Goal: Answer question/provide support

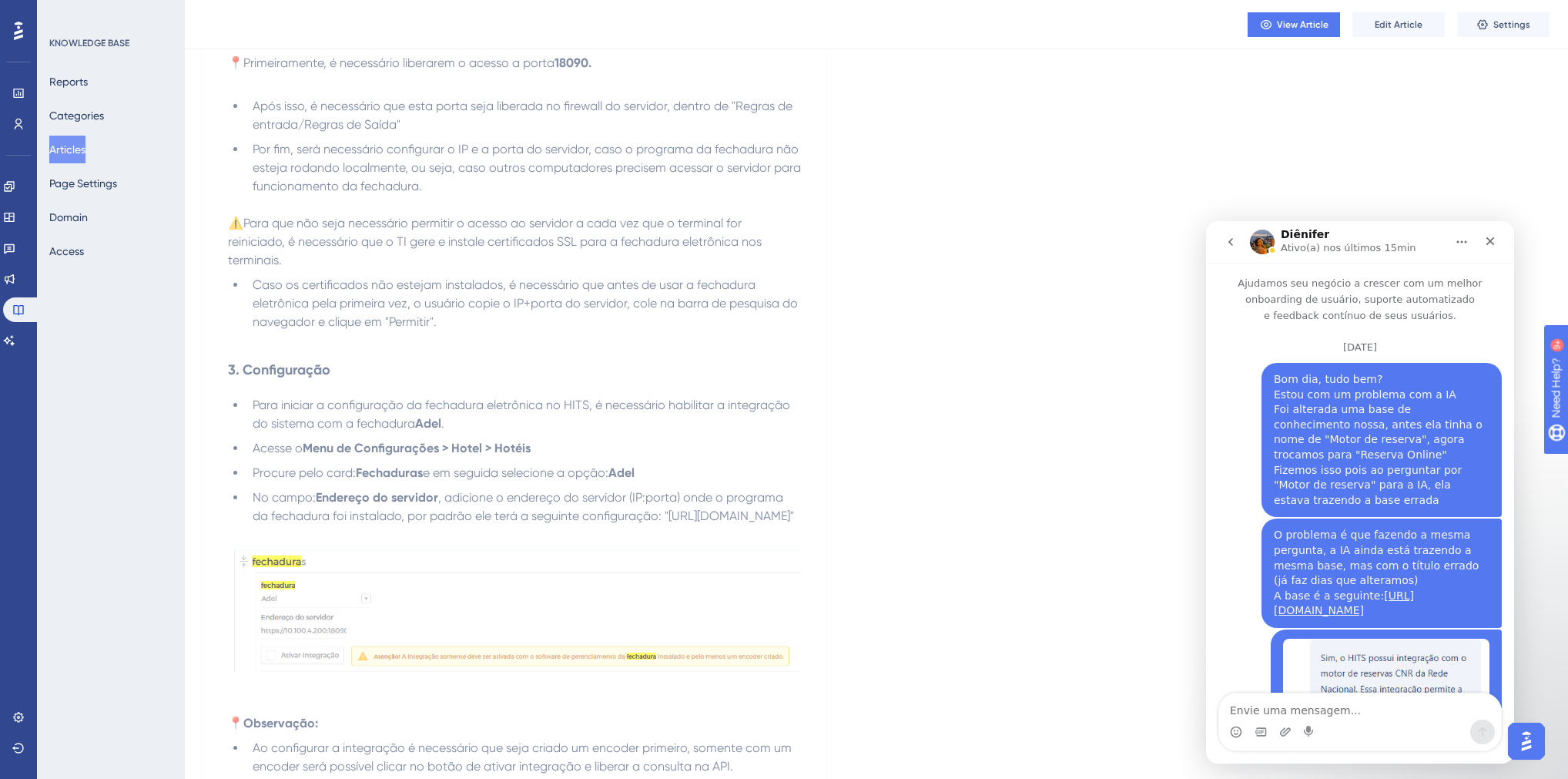
scroll to position [2911, 0]
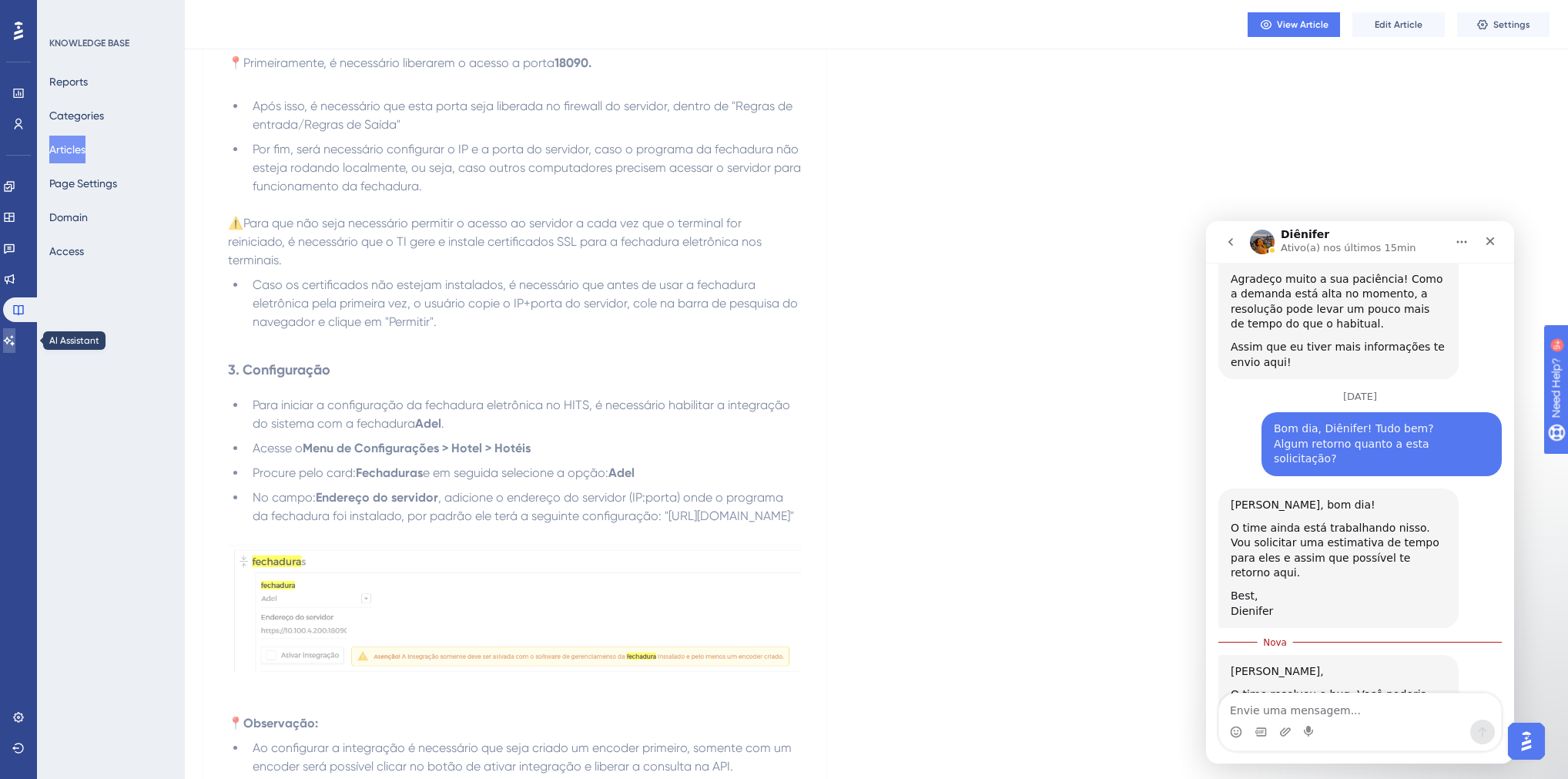
click at [15, 339] on icon at bounding box center [9, 340] width 12 height 12
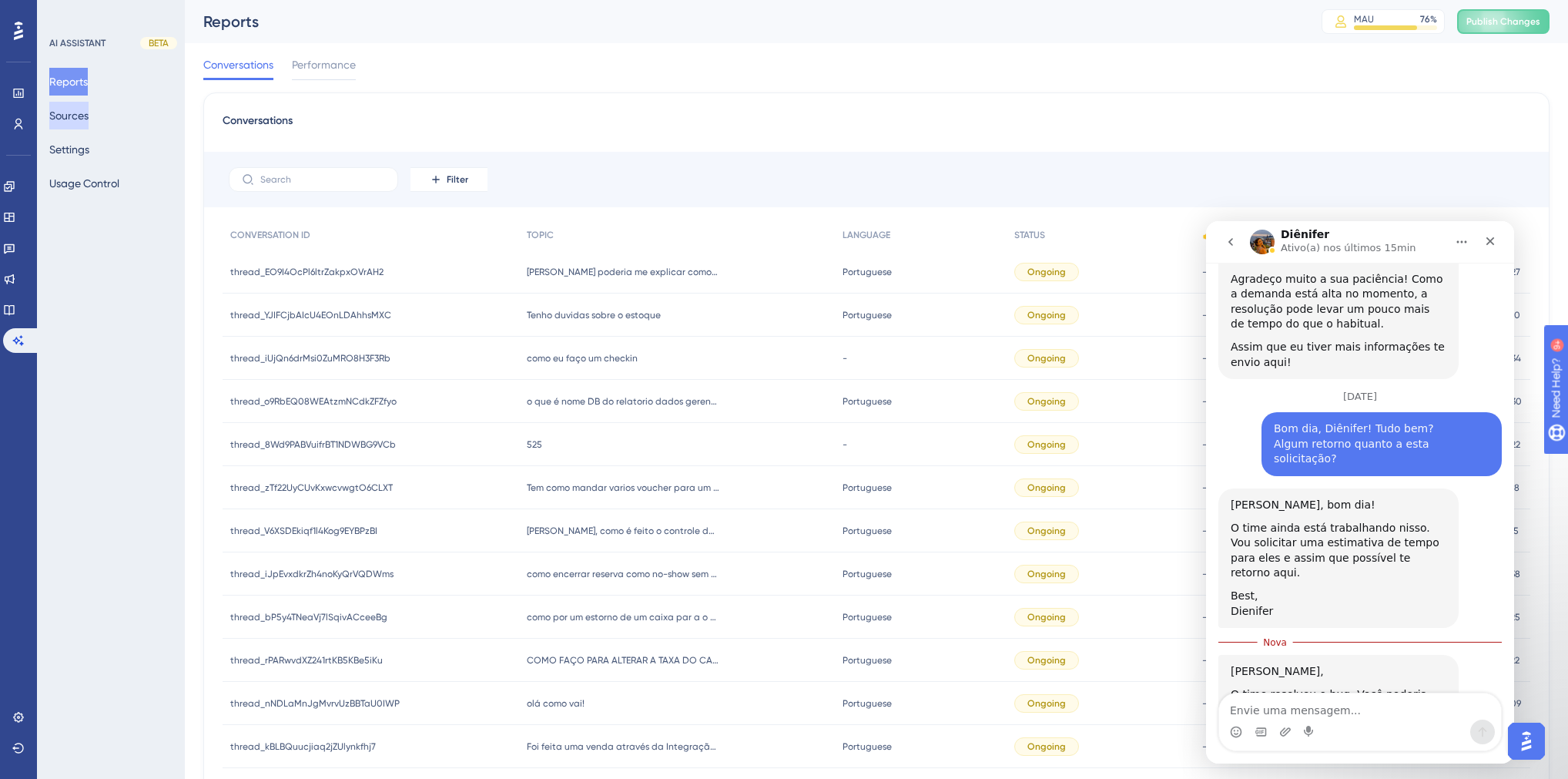
click at [72, 124] on button "Sources" at bounding box center [68, 116] width 39 height 28
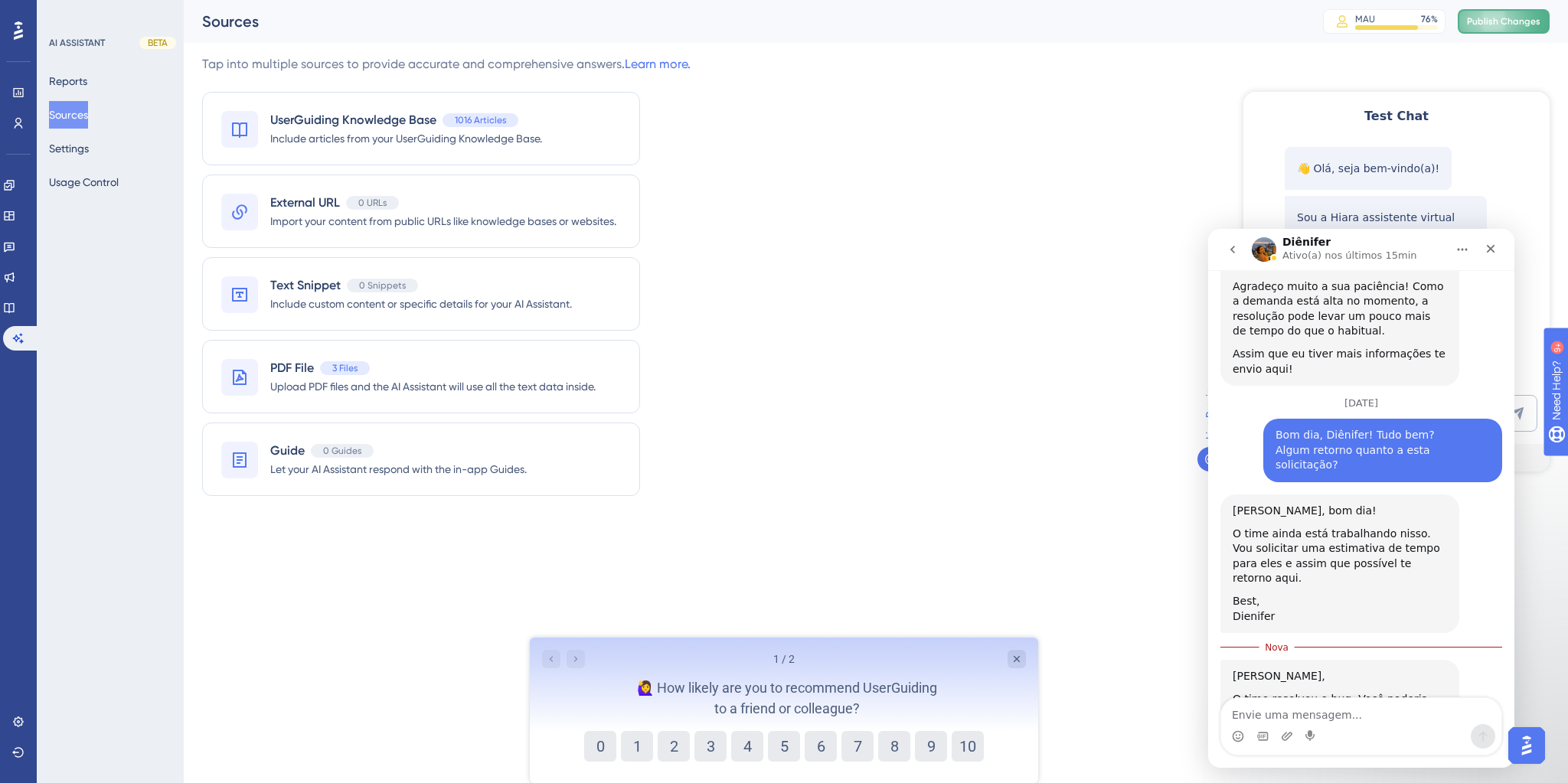
click at [1477, 22] on span "Publish Changes" at bounding box center [1504, 21] width 73 height 12
click at [1492, 253] on icon "Fechar" at bounding box center [1491, 249] width 12 height 12
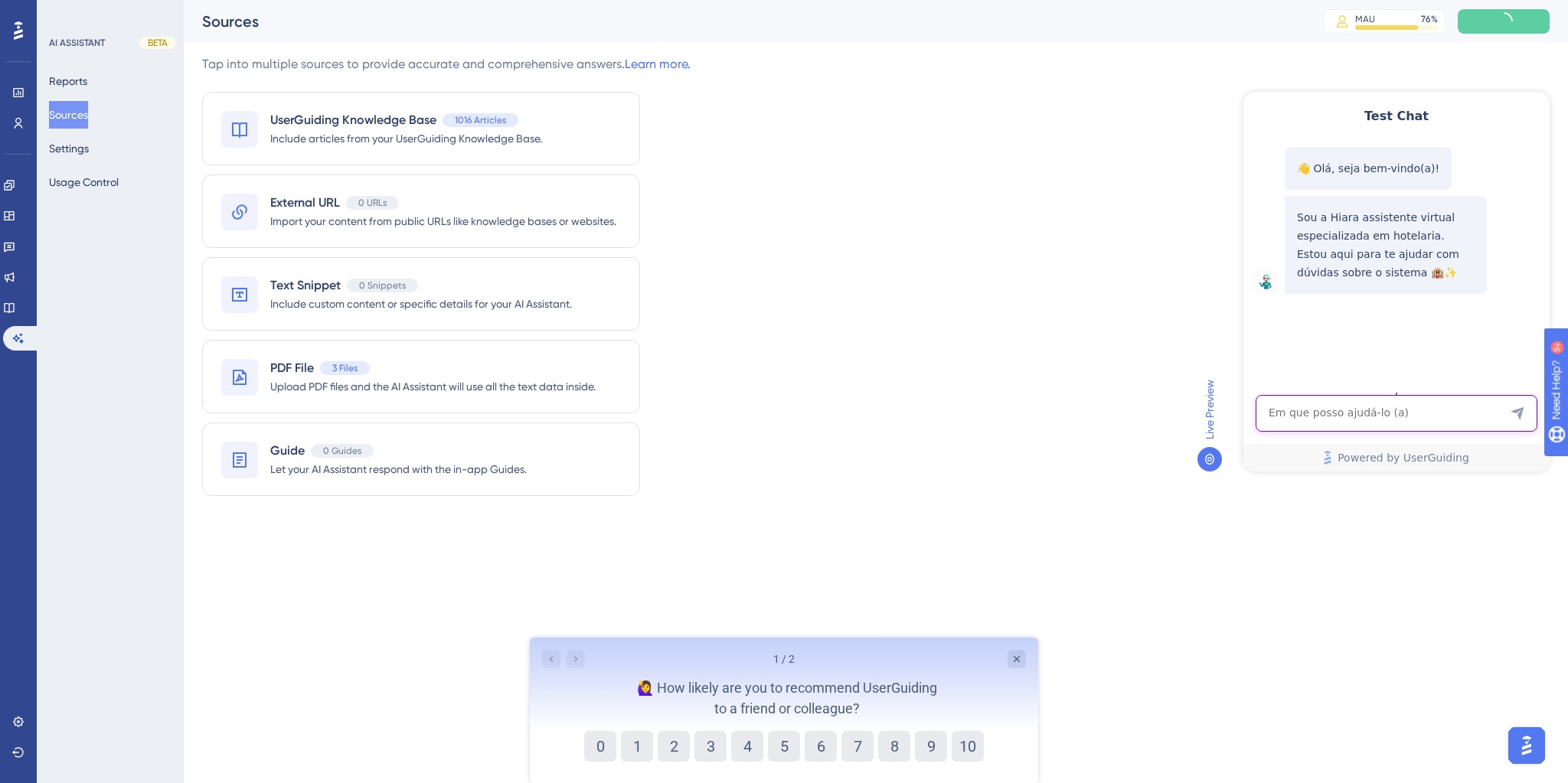
click at [1315, 416] on textarea "AI Assistant Text Input" at bounding box center [1397, 413] width 281 height 37
type textarea "motor de reserva"
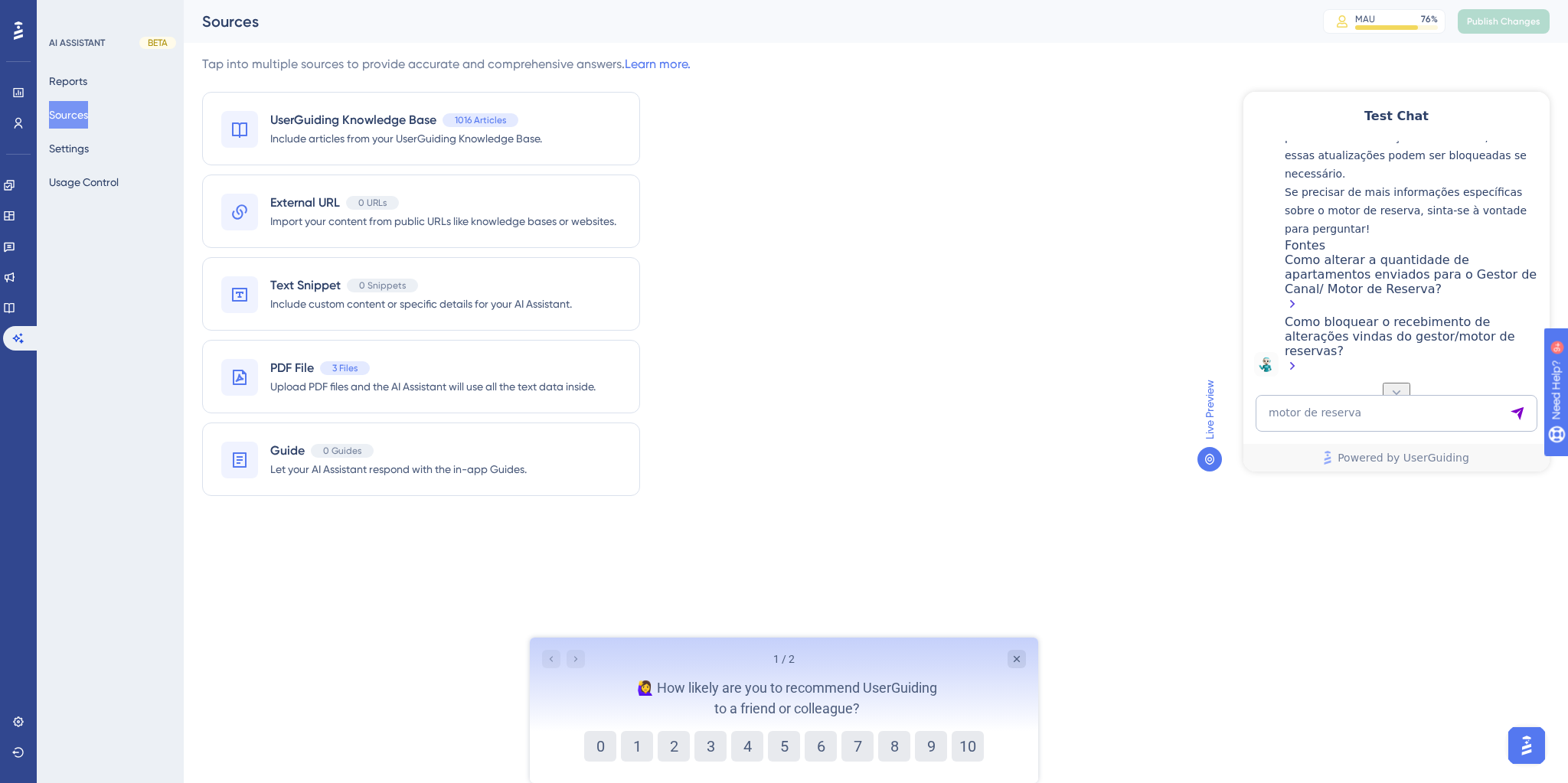
scroll to position [415, 0]
click at [1286, 419] on textarea "motor de reserva" at bounding box center [1397, 413] width 281 height 37
type textarea "integração com motor de canal"
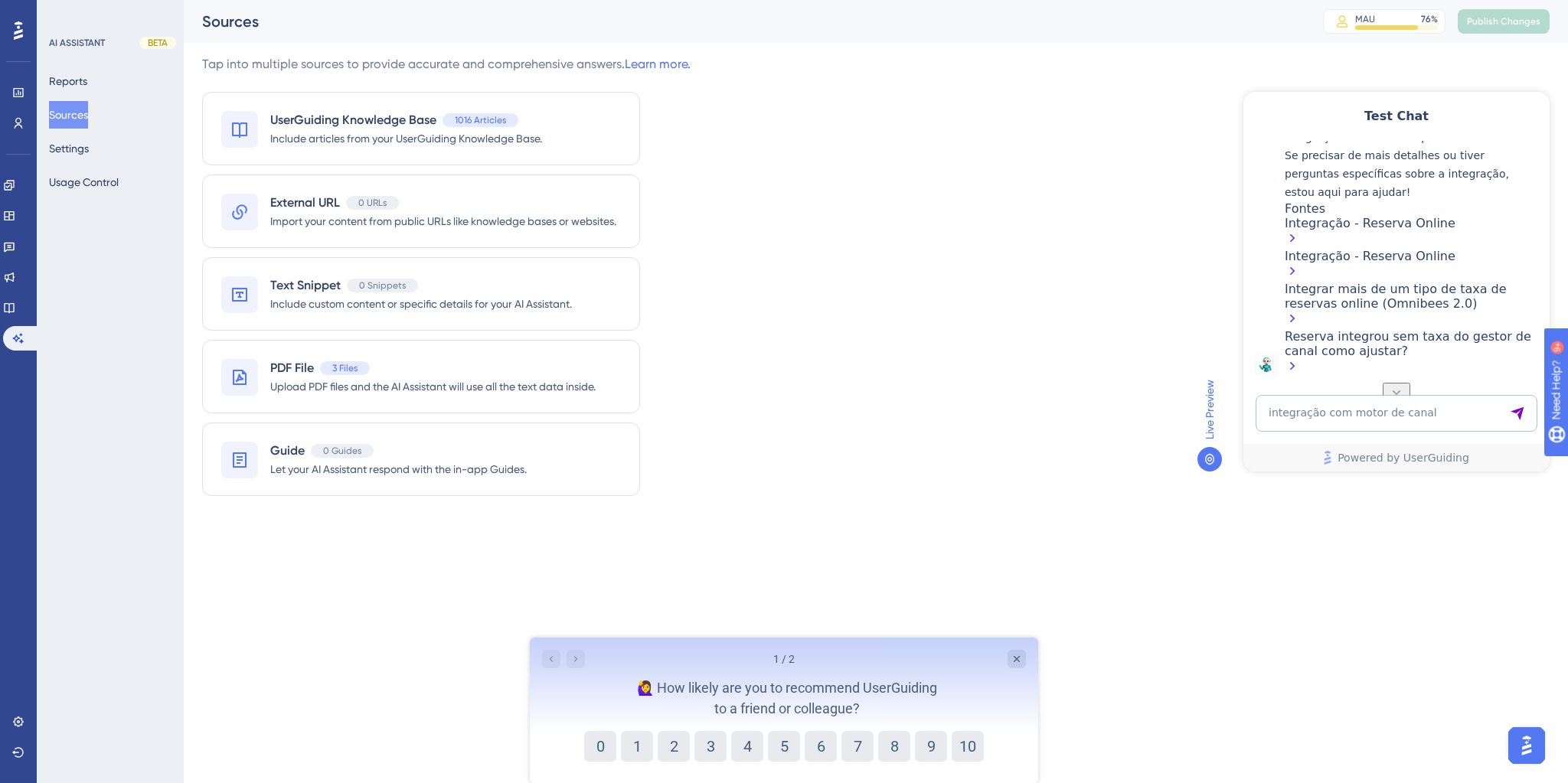
scroll to position [1041, 0]
click at [1525, 745] on img "Open AI Assistant Launcher" at bounding box center [1526, 745] width 28 height 28
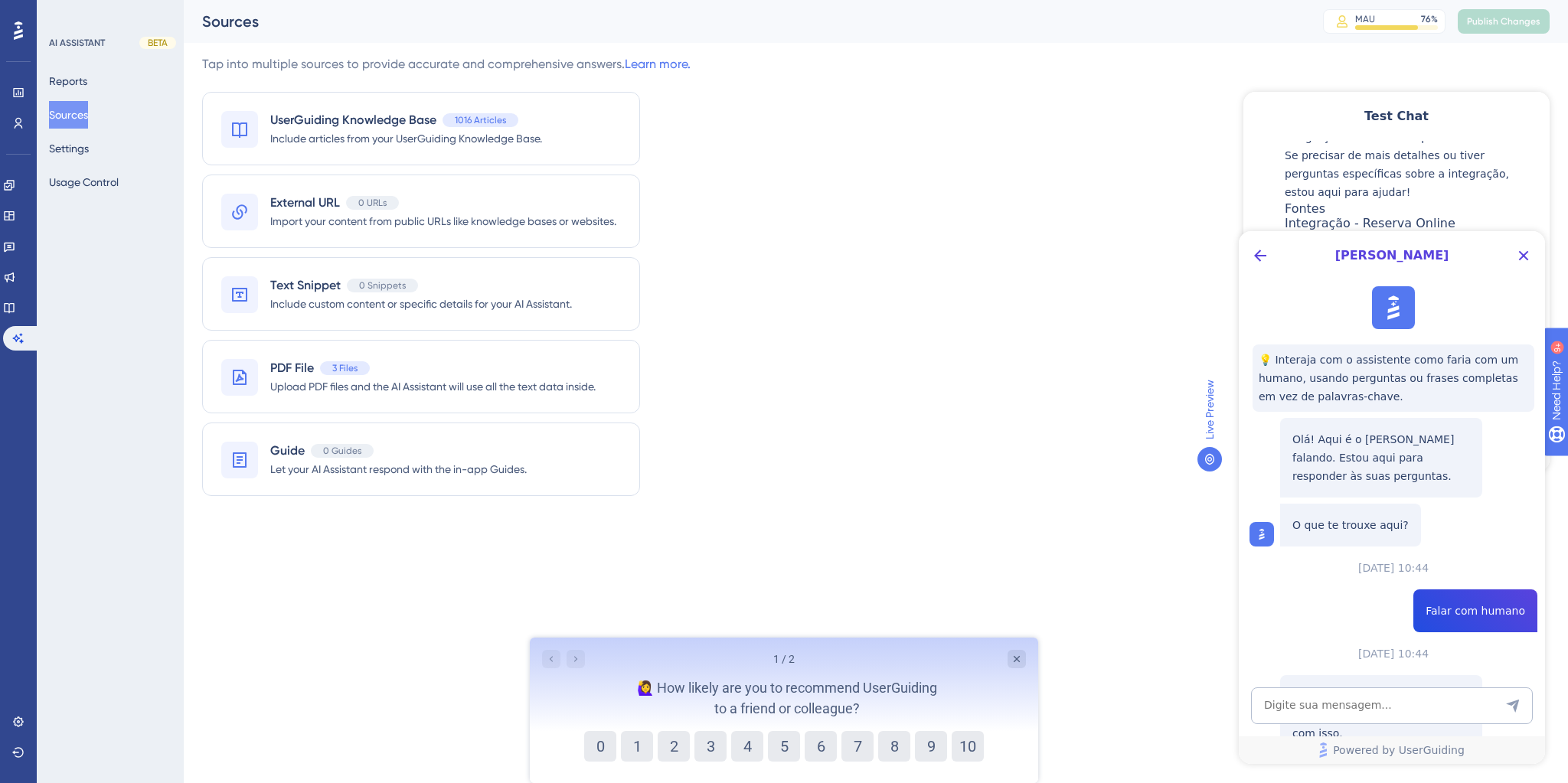
scroll to position [0, 0]
click at [1256, 266] on button "Back Button" at bounding box center [1260, 256] width 25 height 25
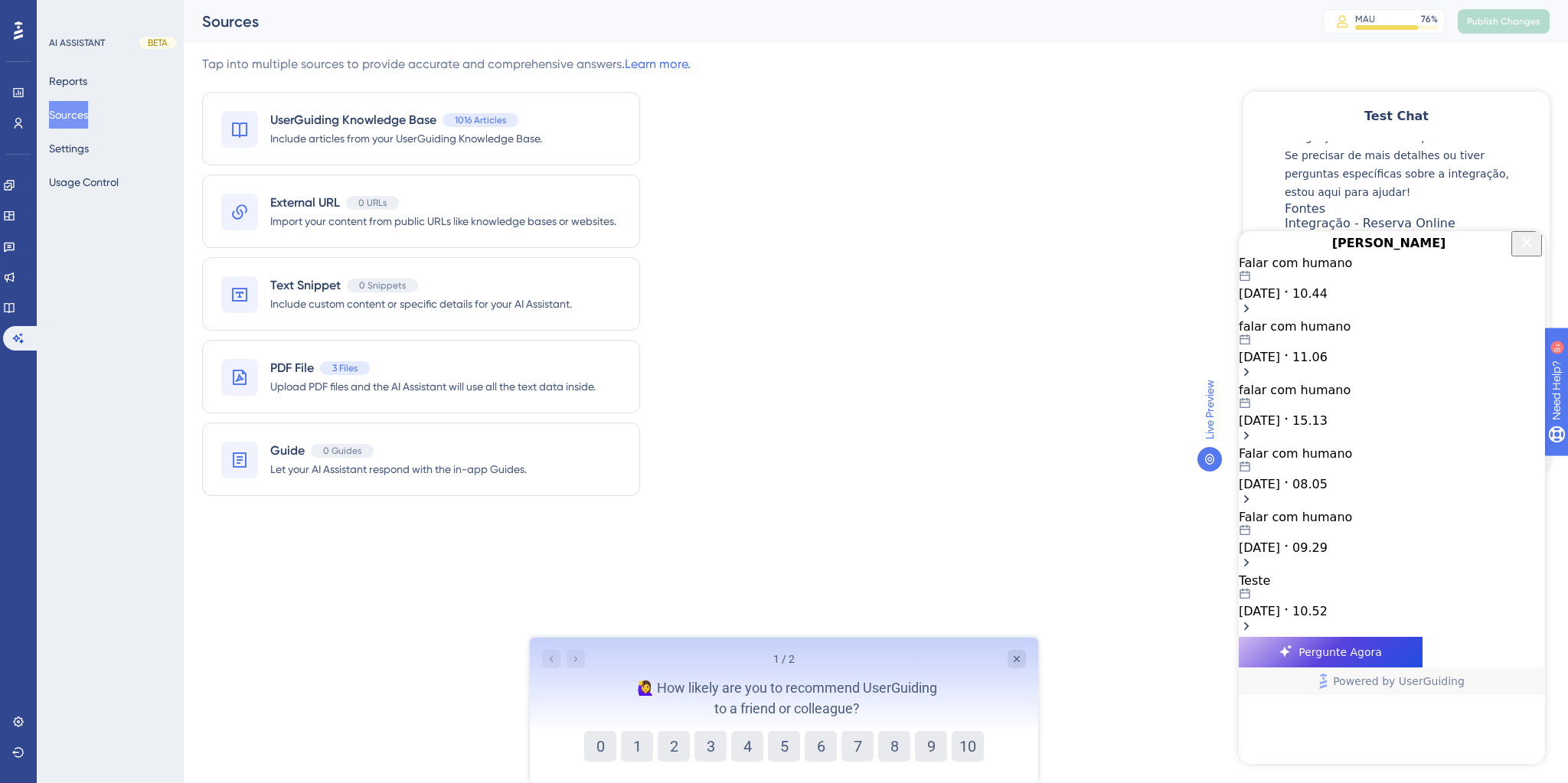
click at [1280, 301] on span "[DATE]" at bounding box center [1260, 293] width 42 height 15
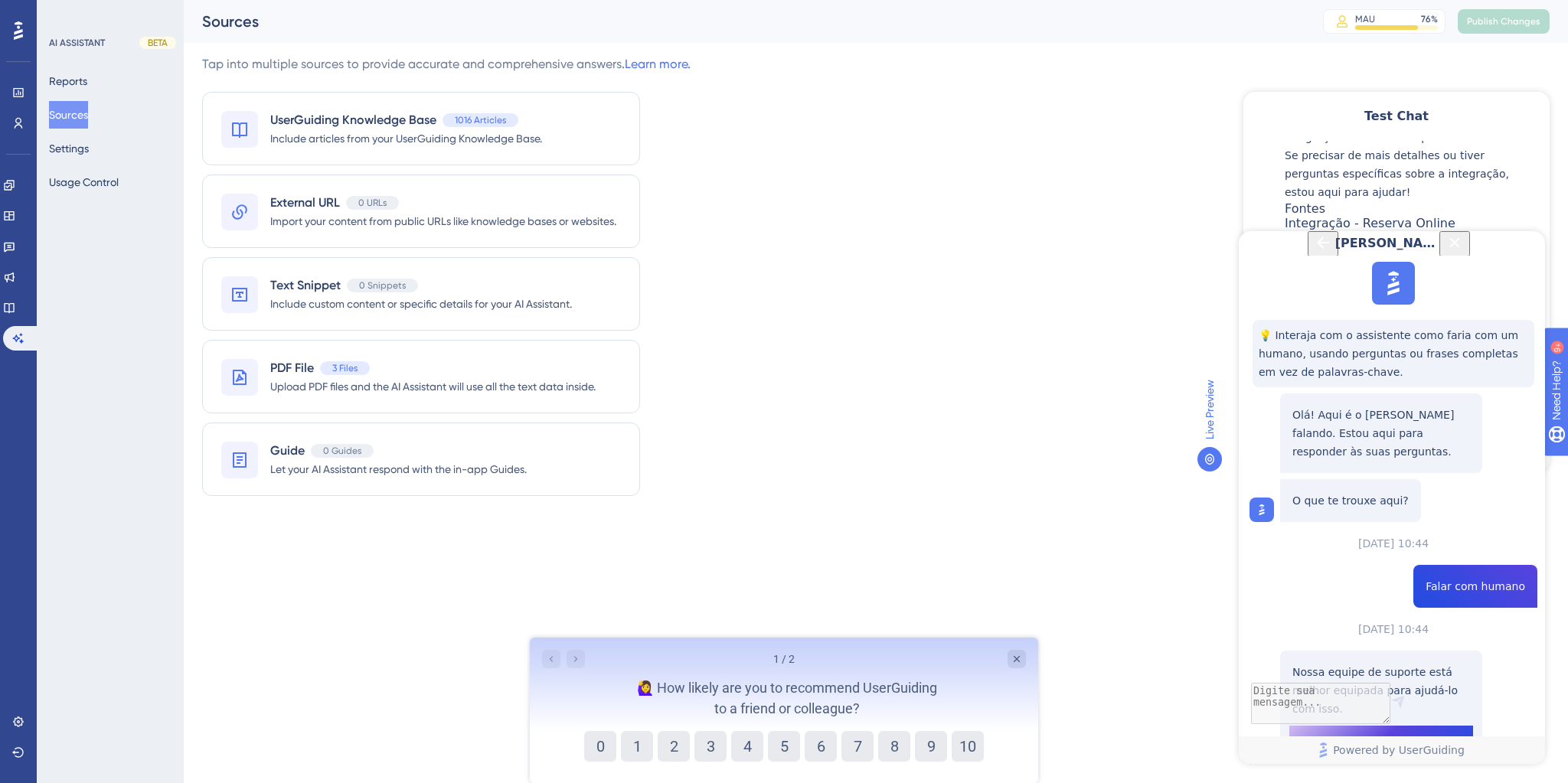
scroll to position [136, 0]
click at [1377, 731] on span "Fale com uma pessoa" at bounding box center [1381, 740] width 116 height 19
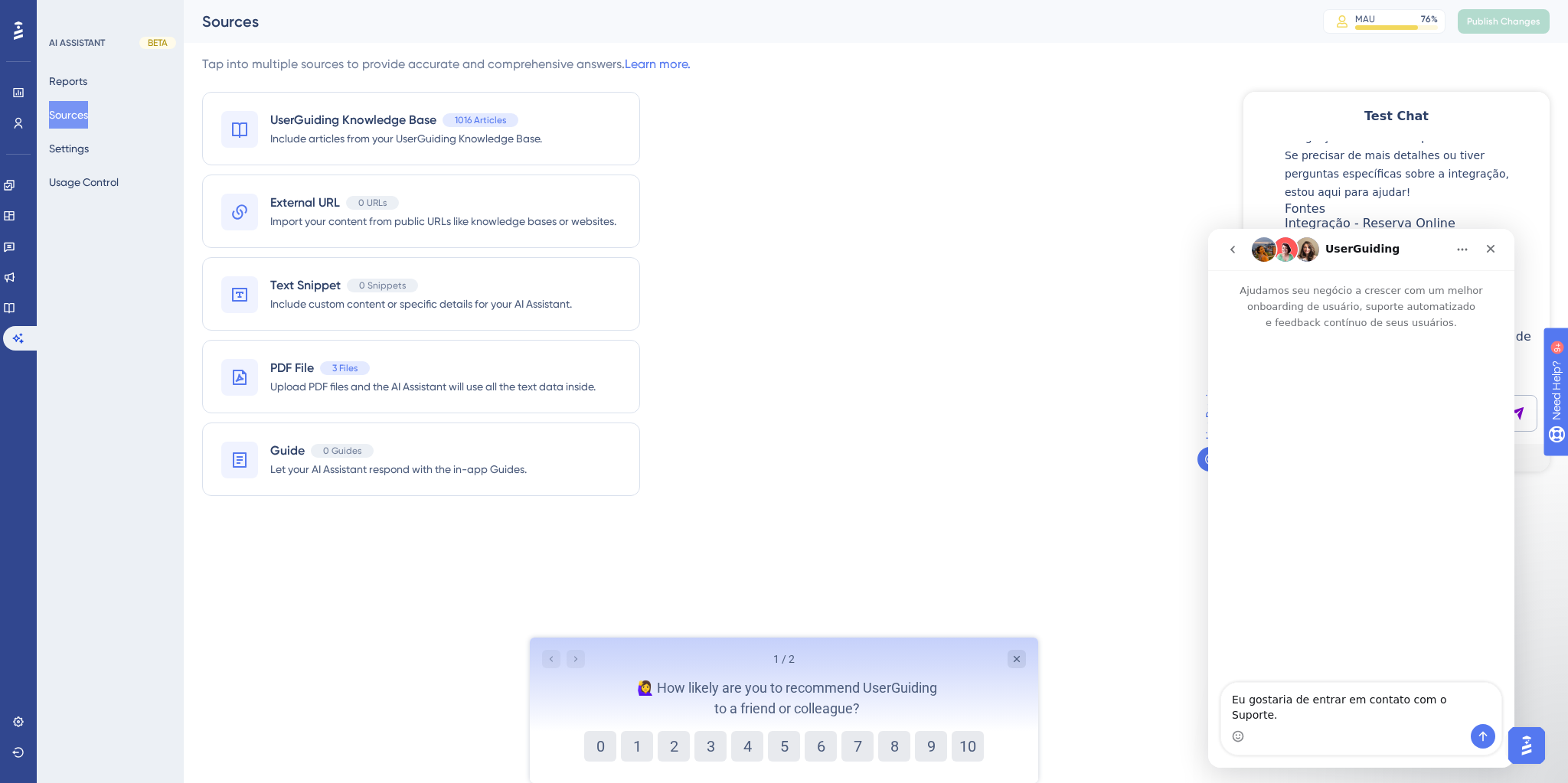
scroll to position [0, 0]
click at [1234, 257] on button "go back" at bounding box center [1232, 249] width 29 height 29
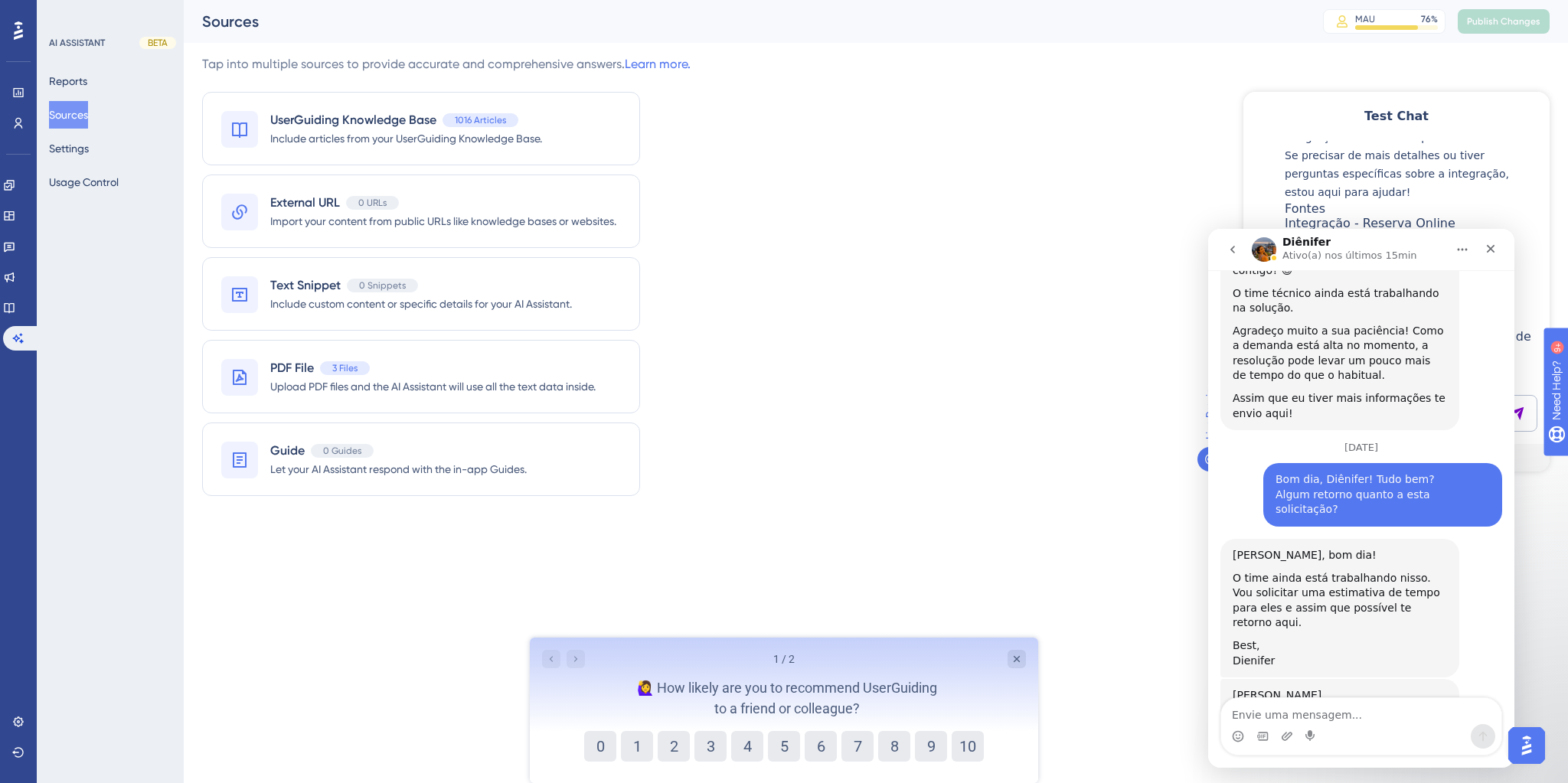
scroll to position [2353, 0]
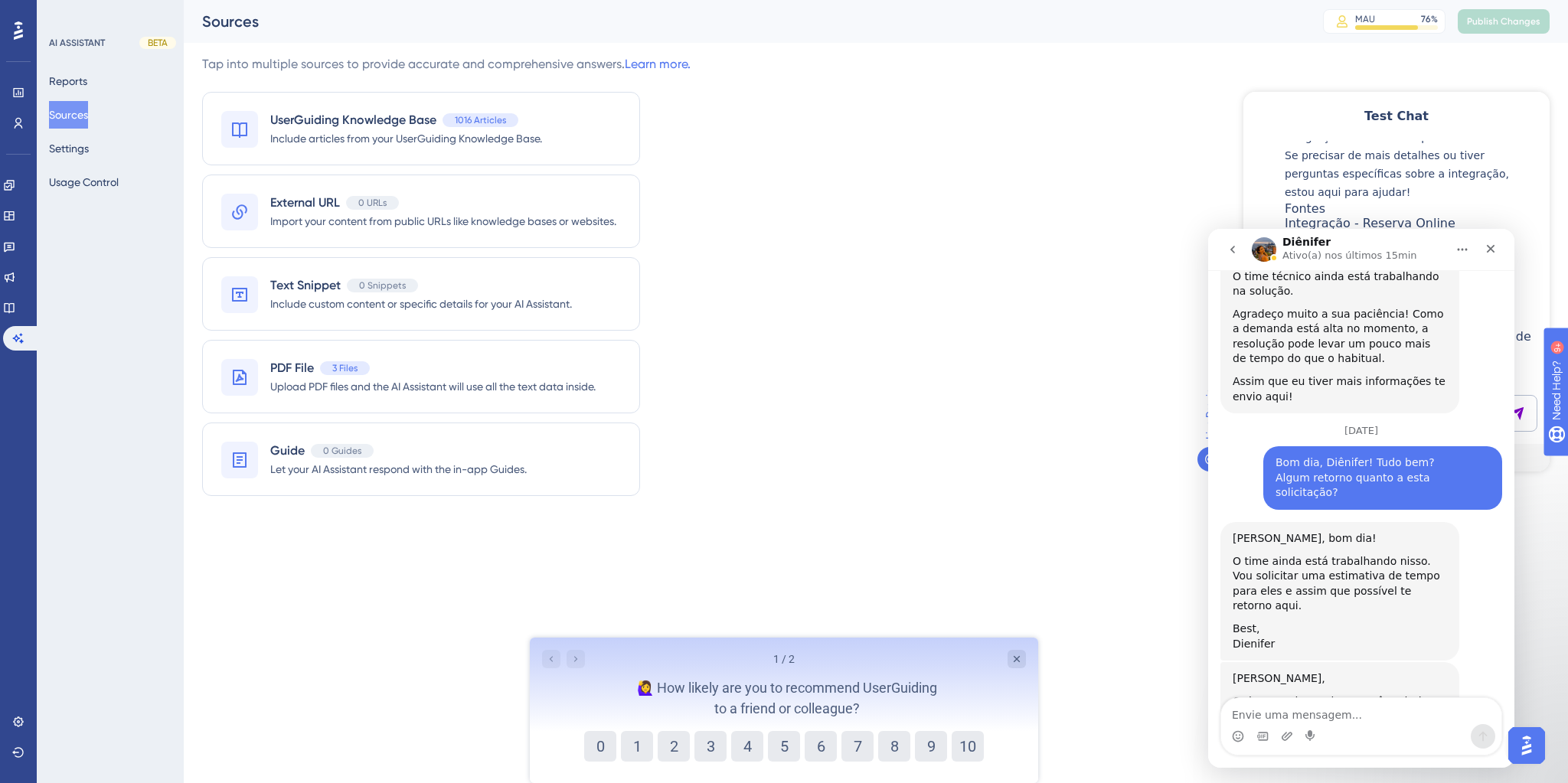
click at [1312, 707] on textarea "Envie uma mensagem..." at bounding box center [1361, 711] width 280 height 26
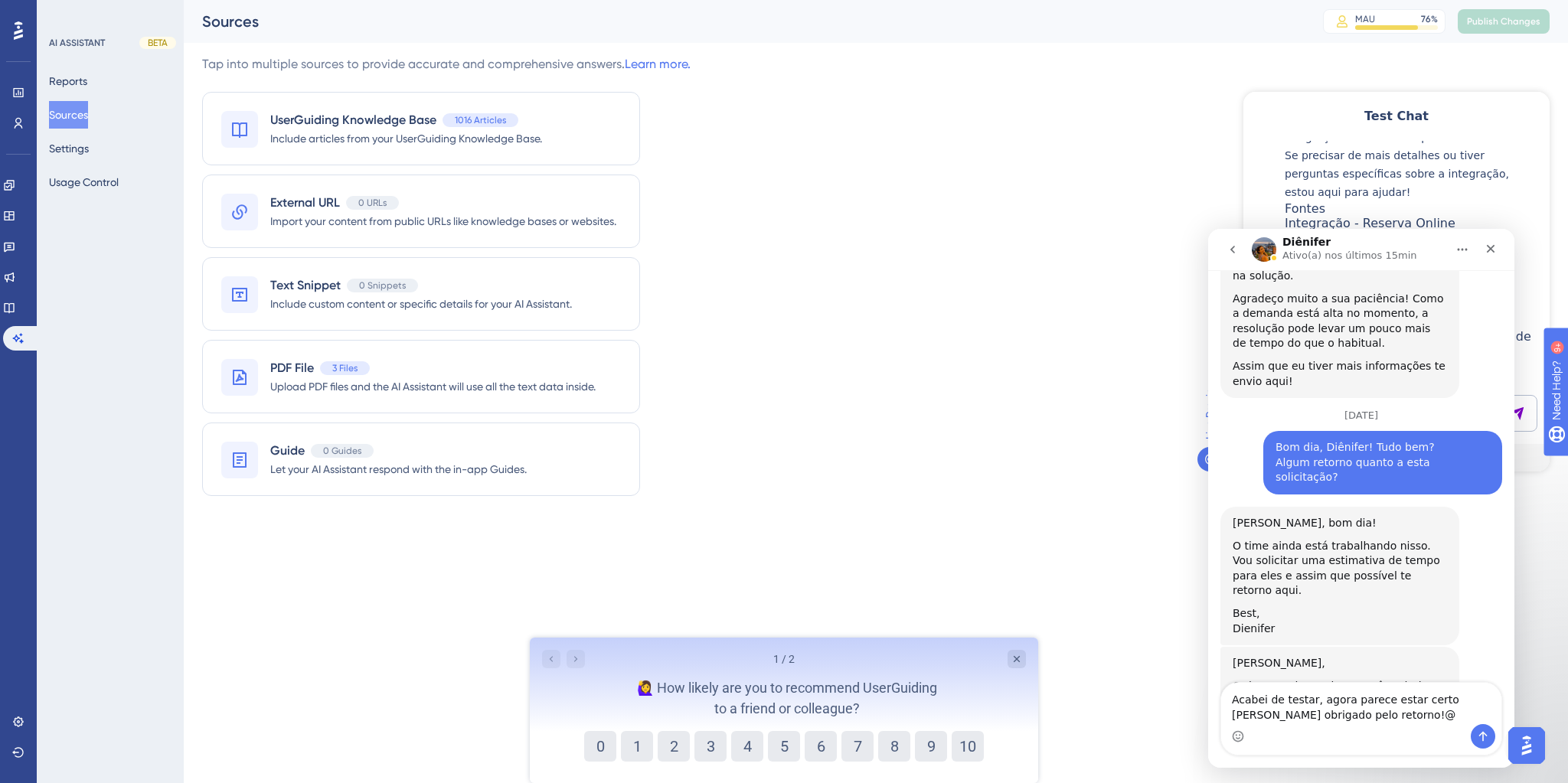
type textarea "Acabei de testar, agora parece estar certo [PERSON_NAME] obrigado pelo retorno!"
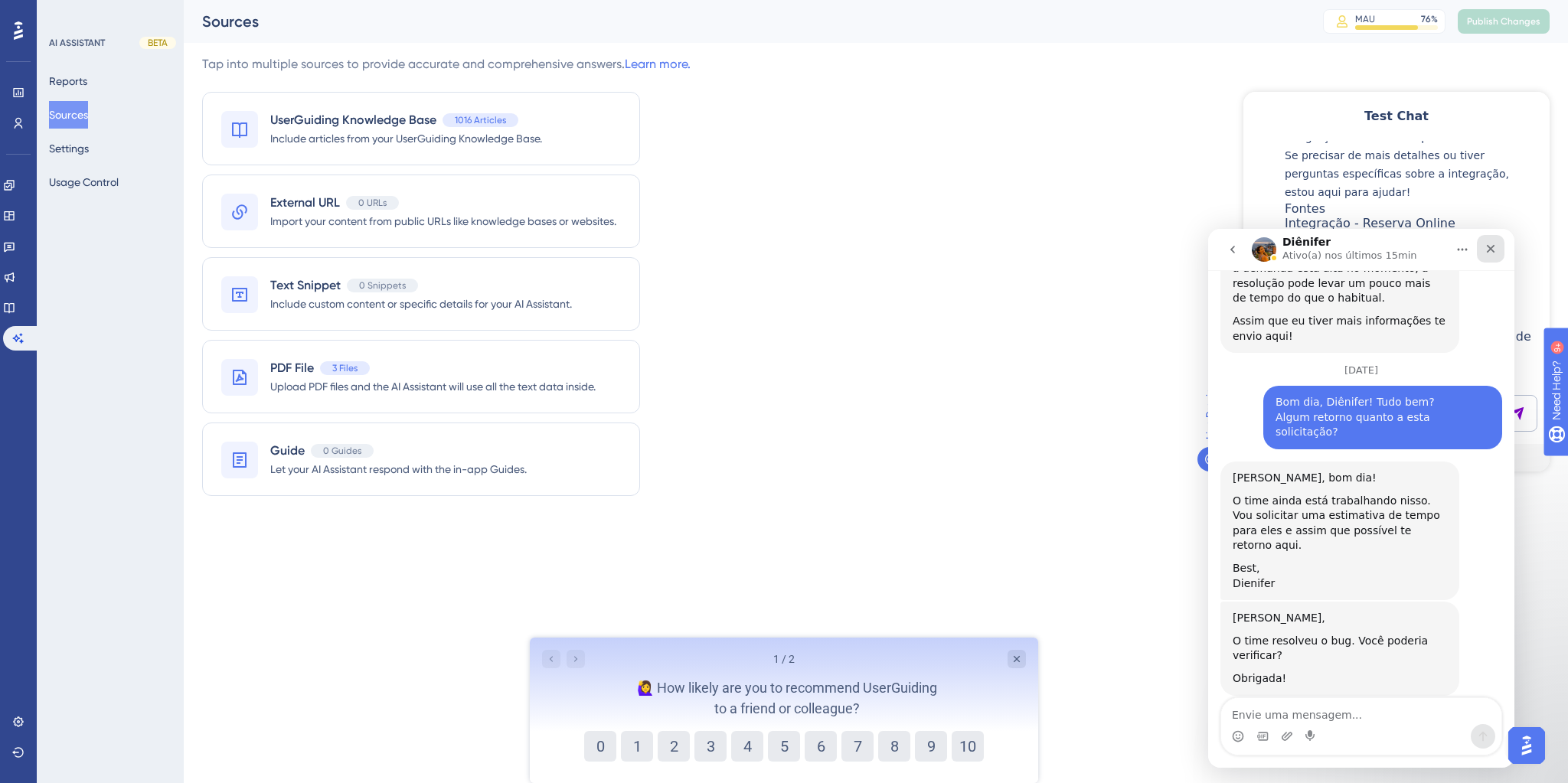
click at [1498, 254] on div "Fechar" at bounding box center [1491, 249] width 28 height 28
